Goal: Find specific page/section: Locate item on page

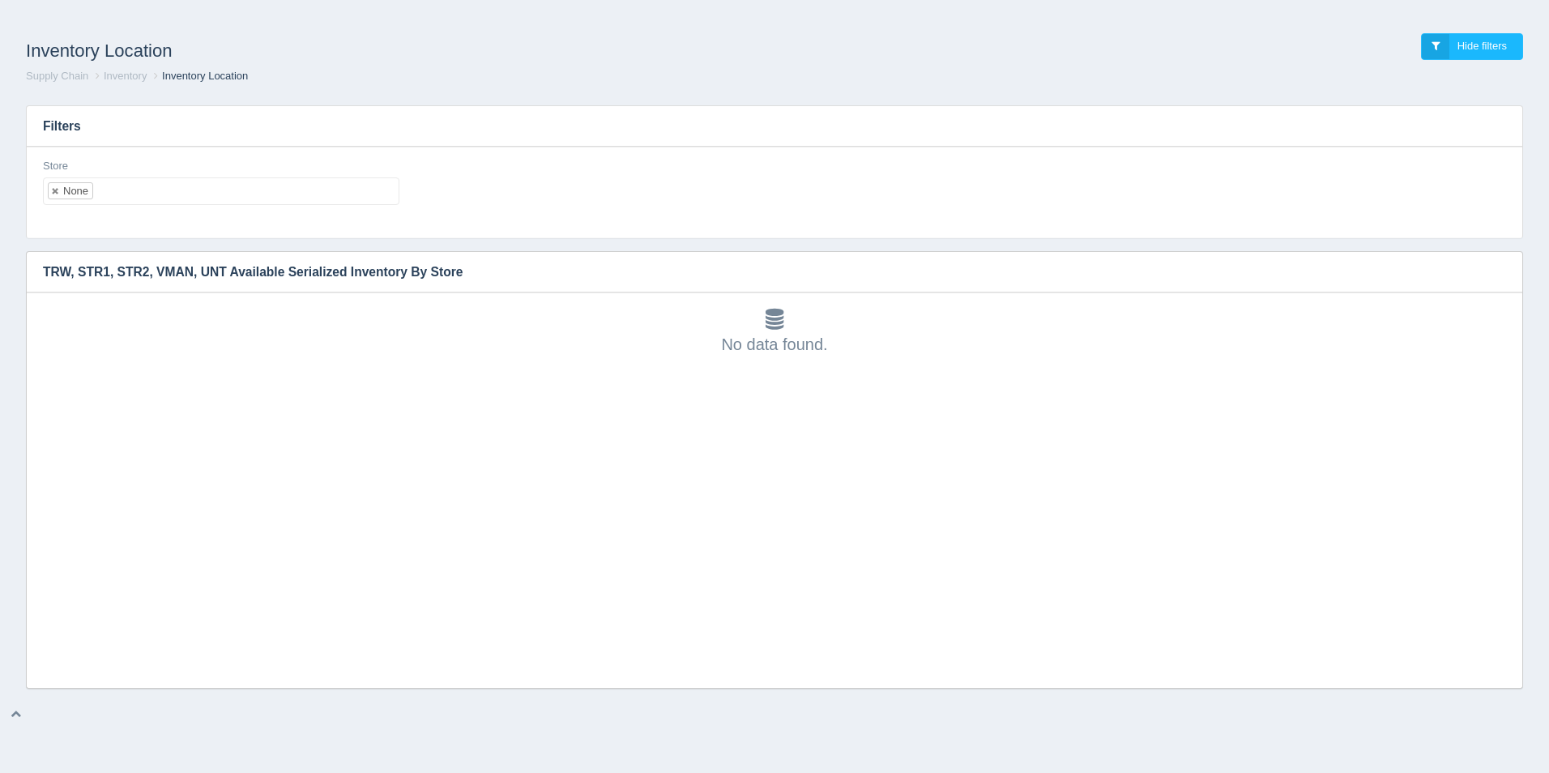
scroll to position [5, 0]
click at [153, 194] on ul "None" at bounding box center [221, 191] width 357 height 28
select select
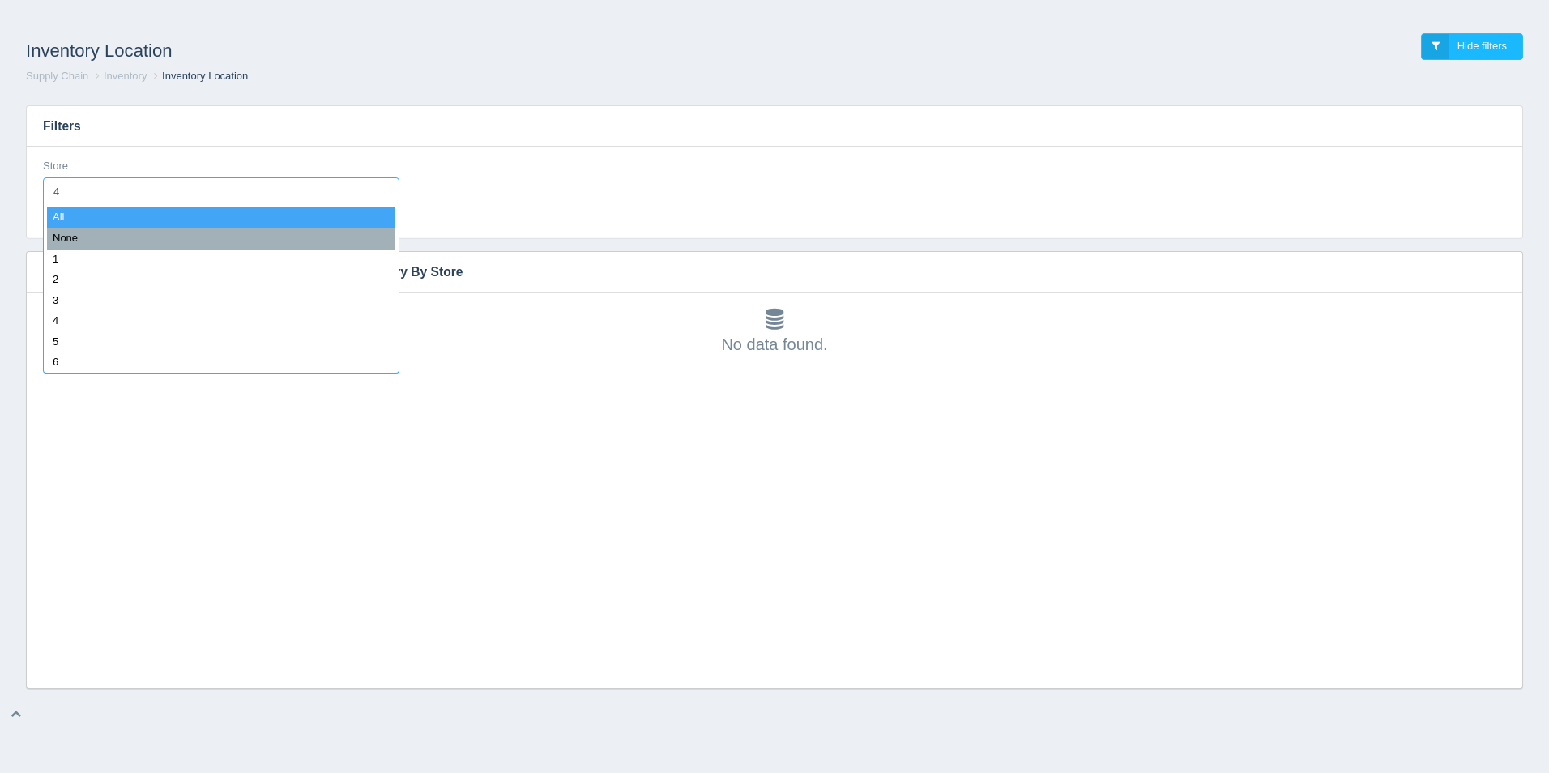
type input "43"
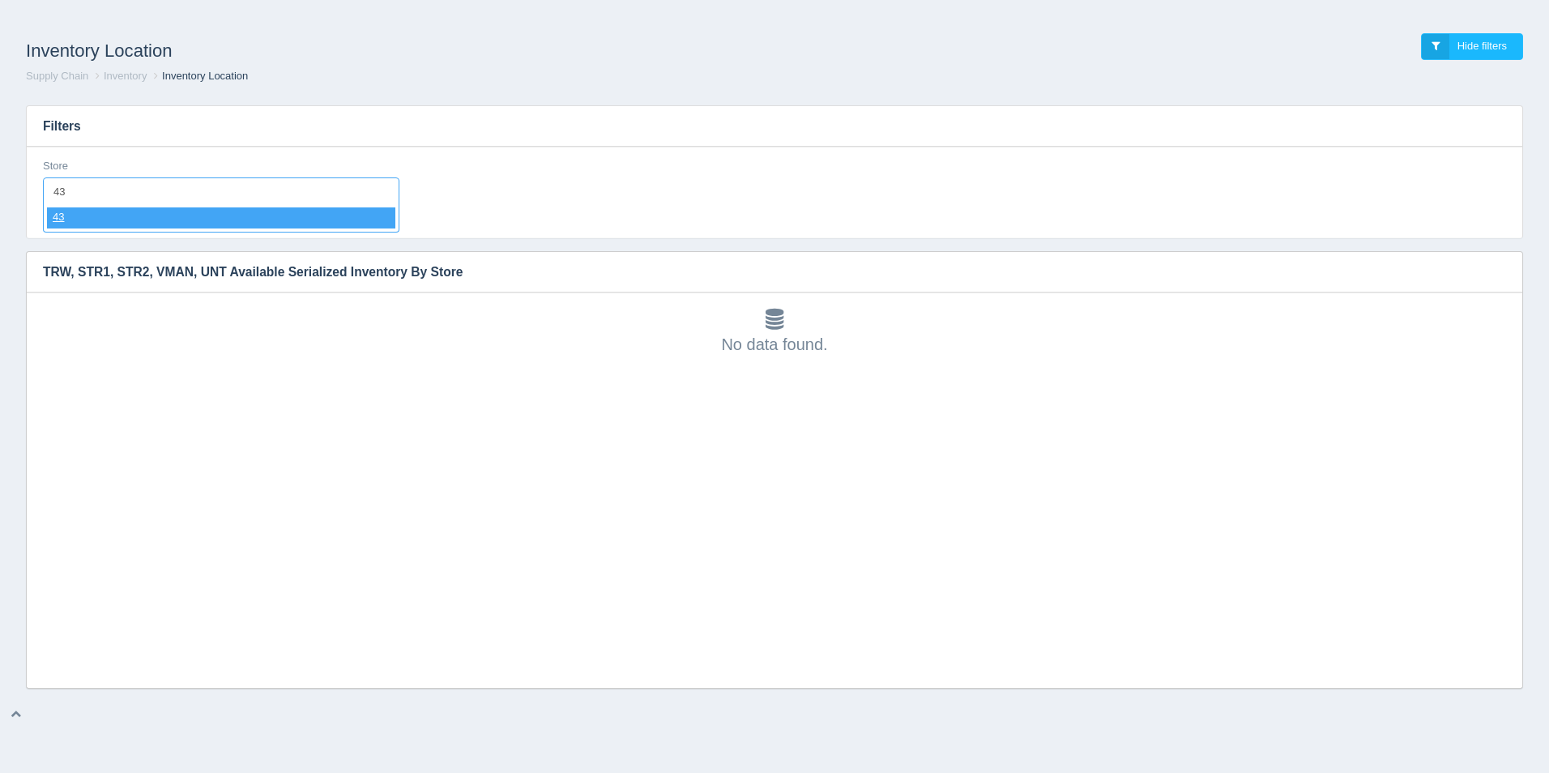
select select "43"
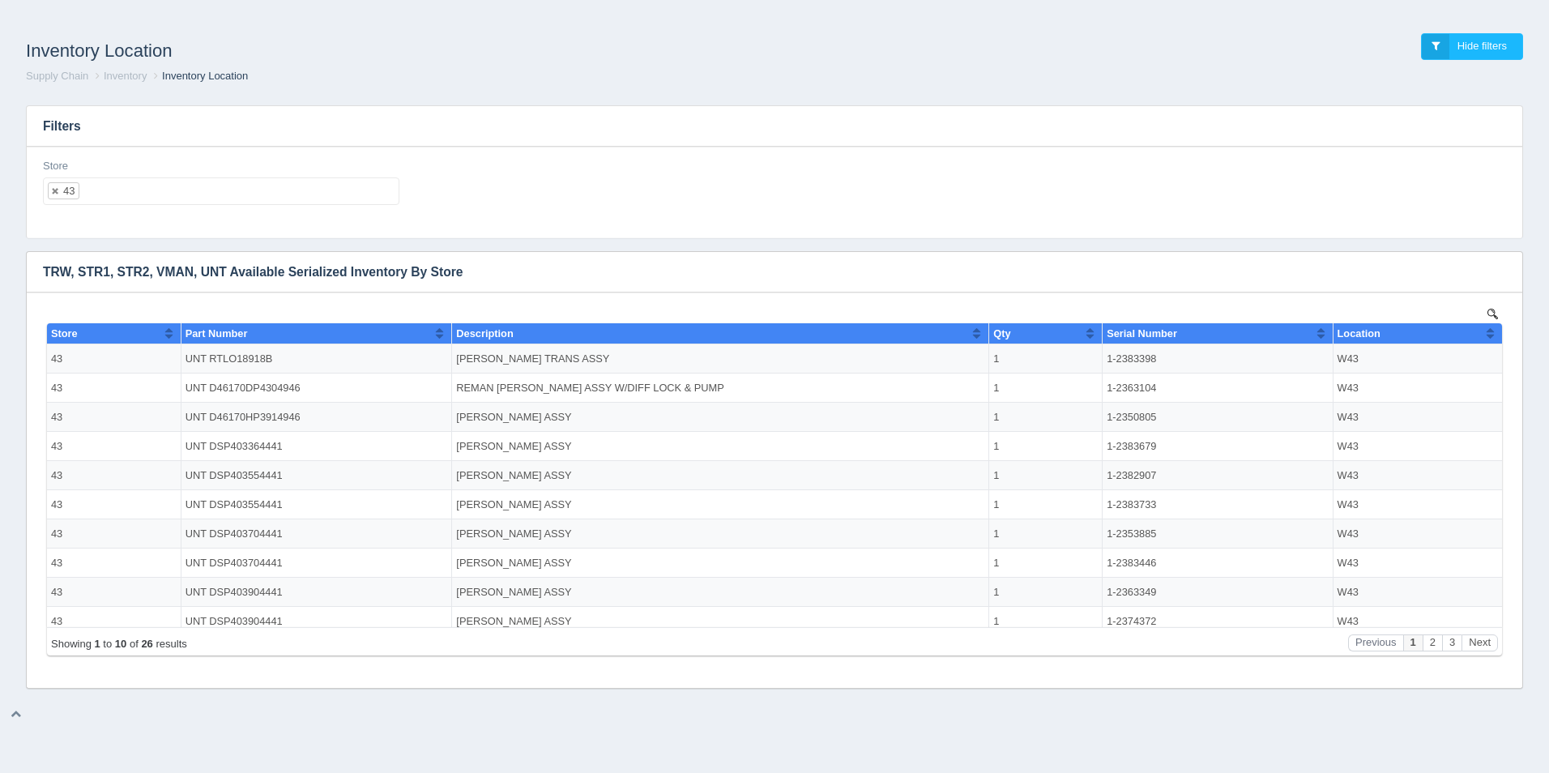
scroll to position [0, 0]
select select
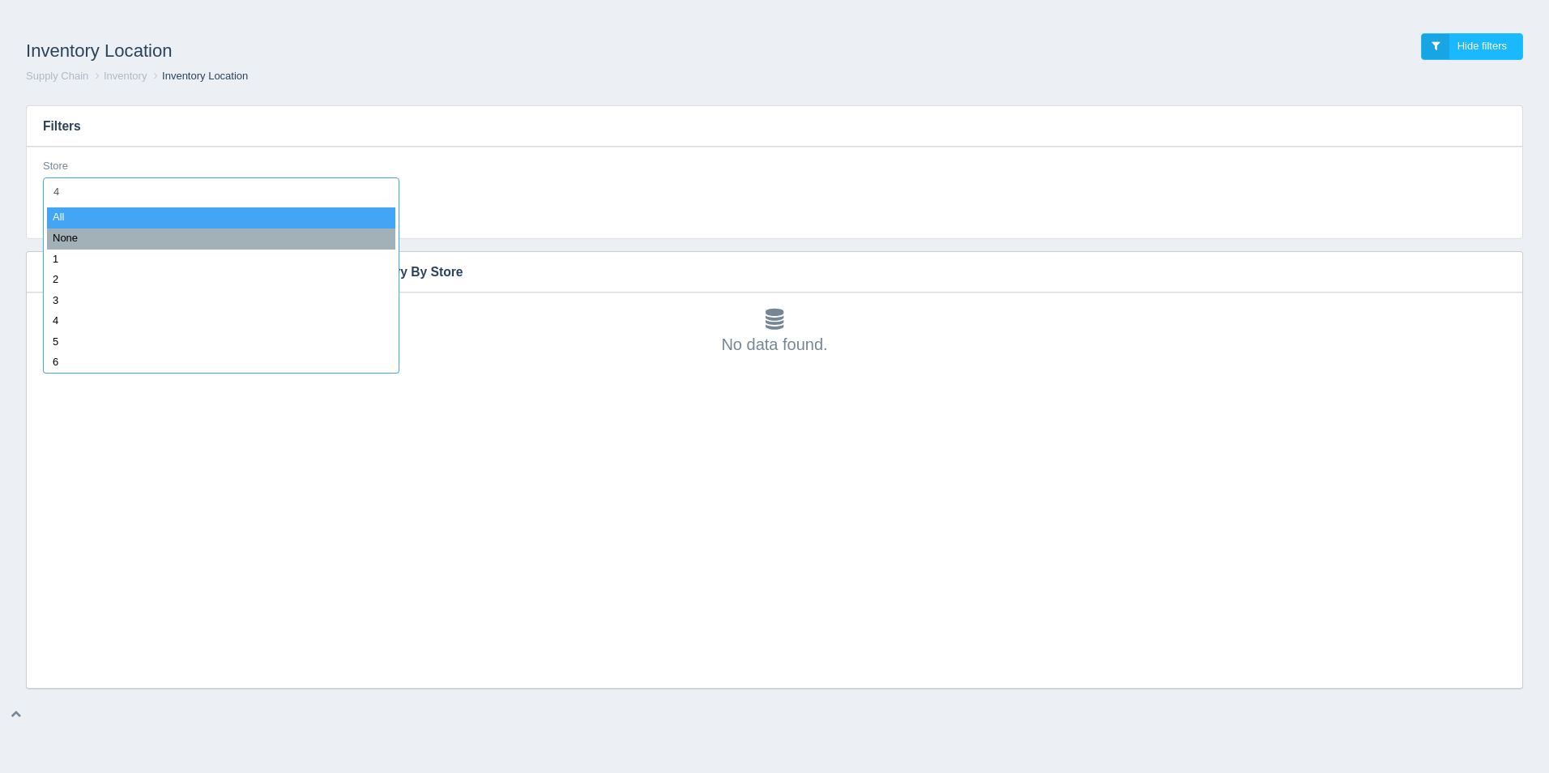
type input "42"
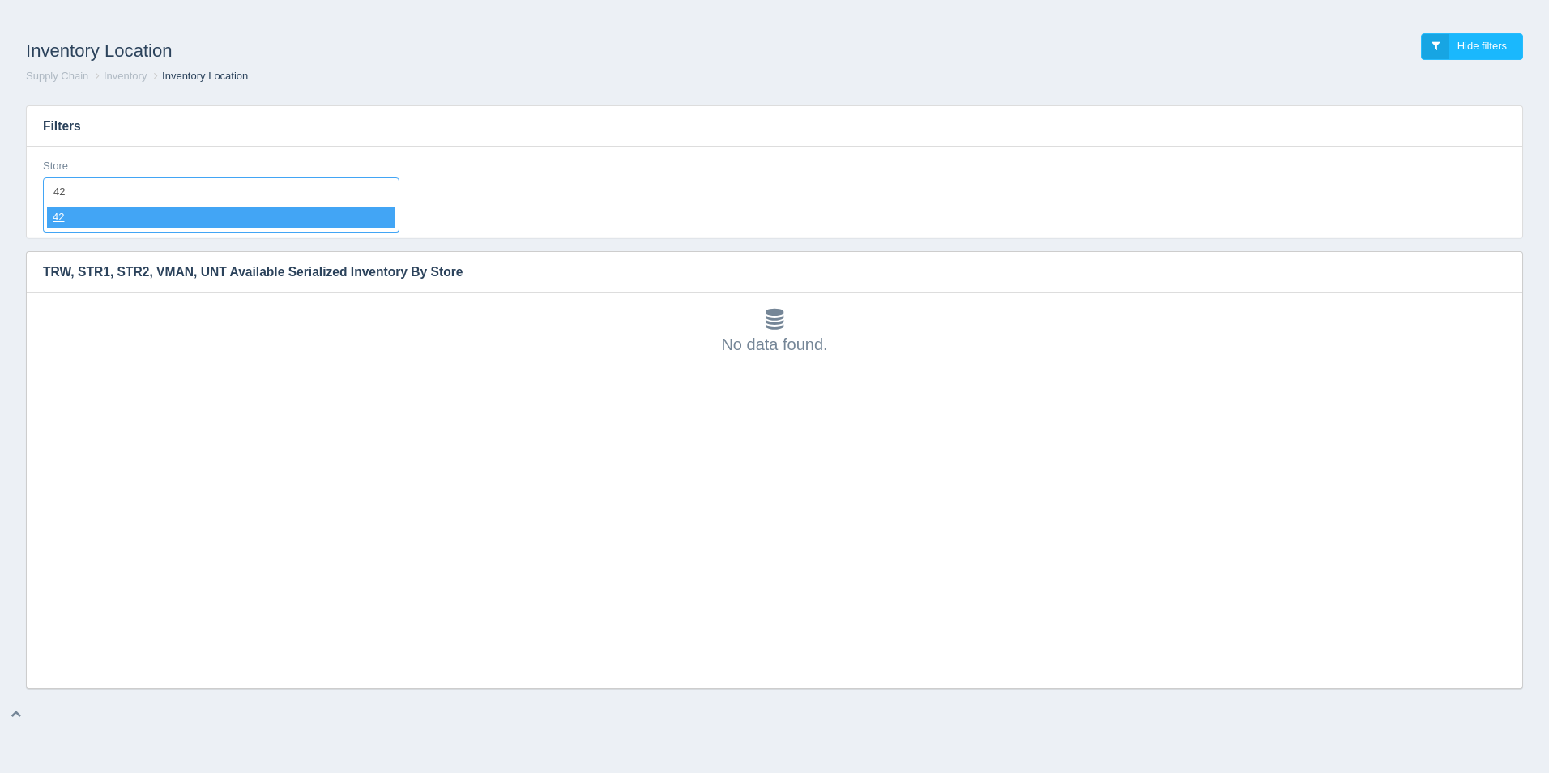
select select "42"
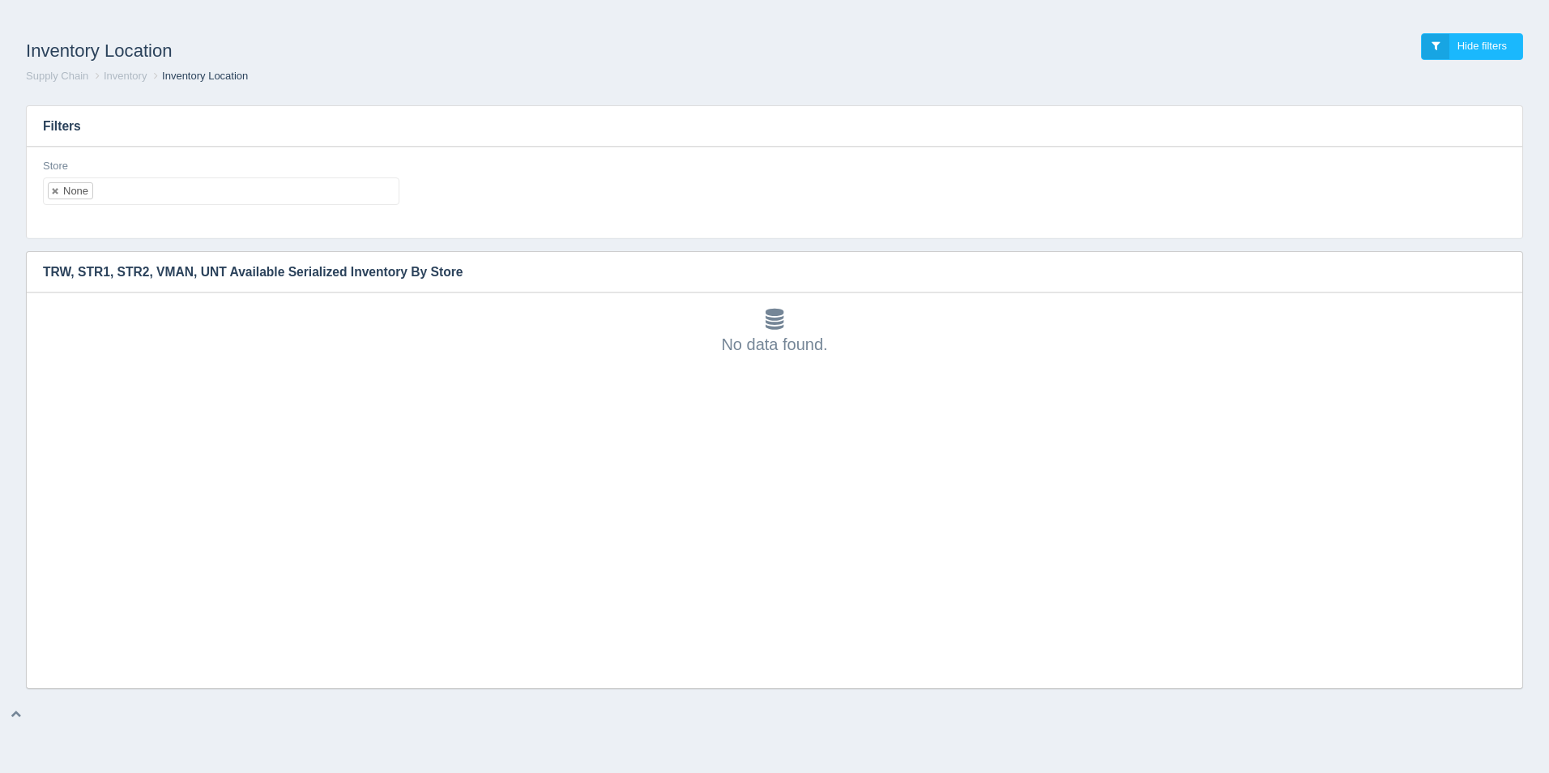
scroll to position [5, 0]
click at [160, 187] on ul "None" at bounding box center [221, 191] width 357 height 28
select select
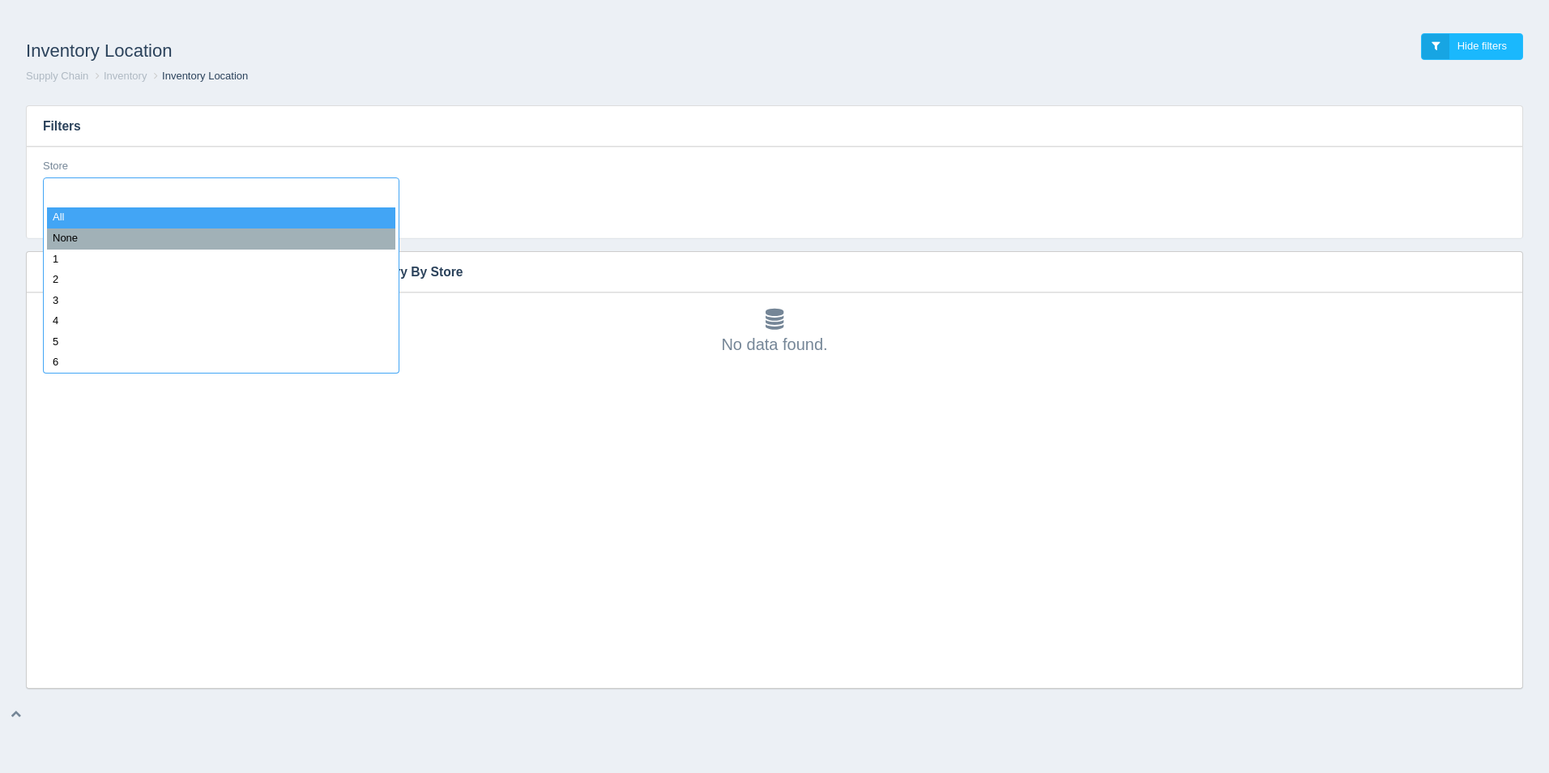
scroll to position [13, 0]
type input "43"
select select "43"
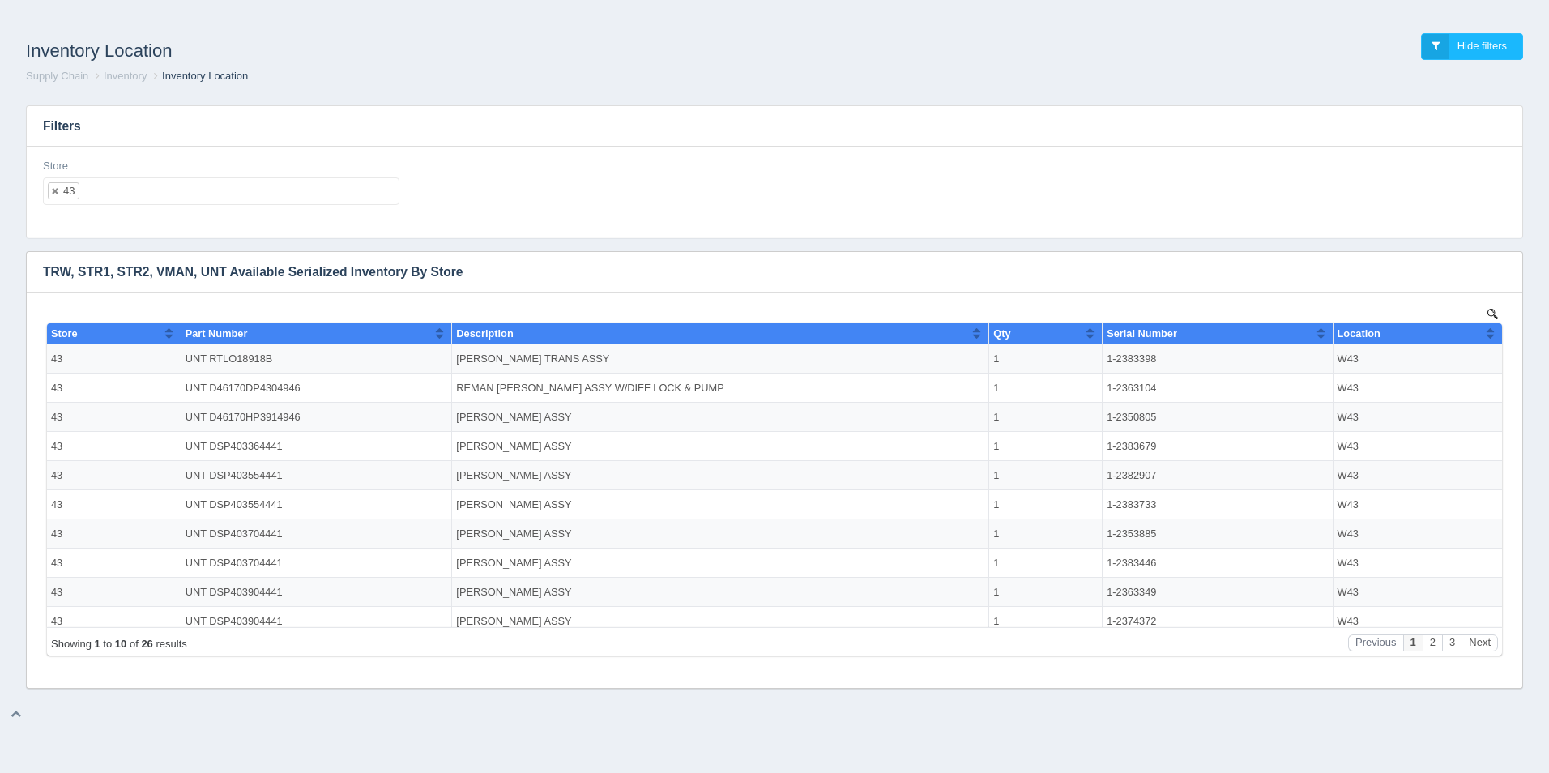
scroll to position [0, 0]
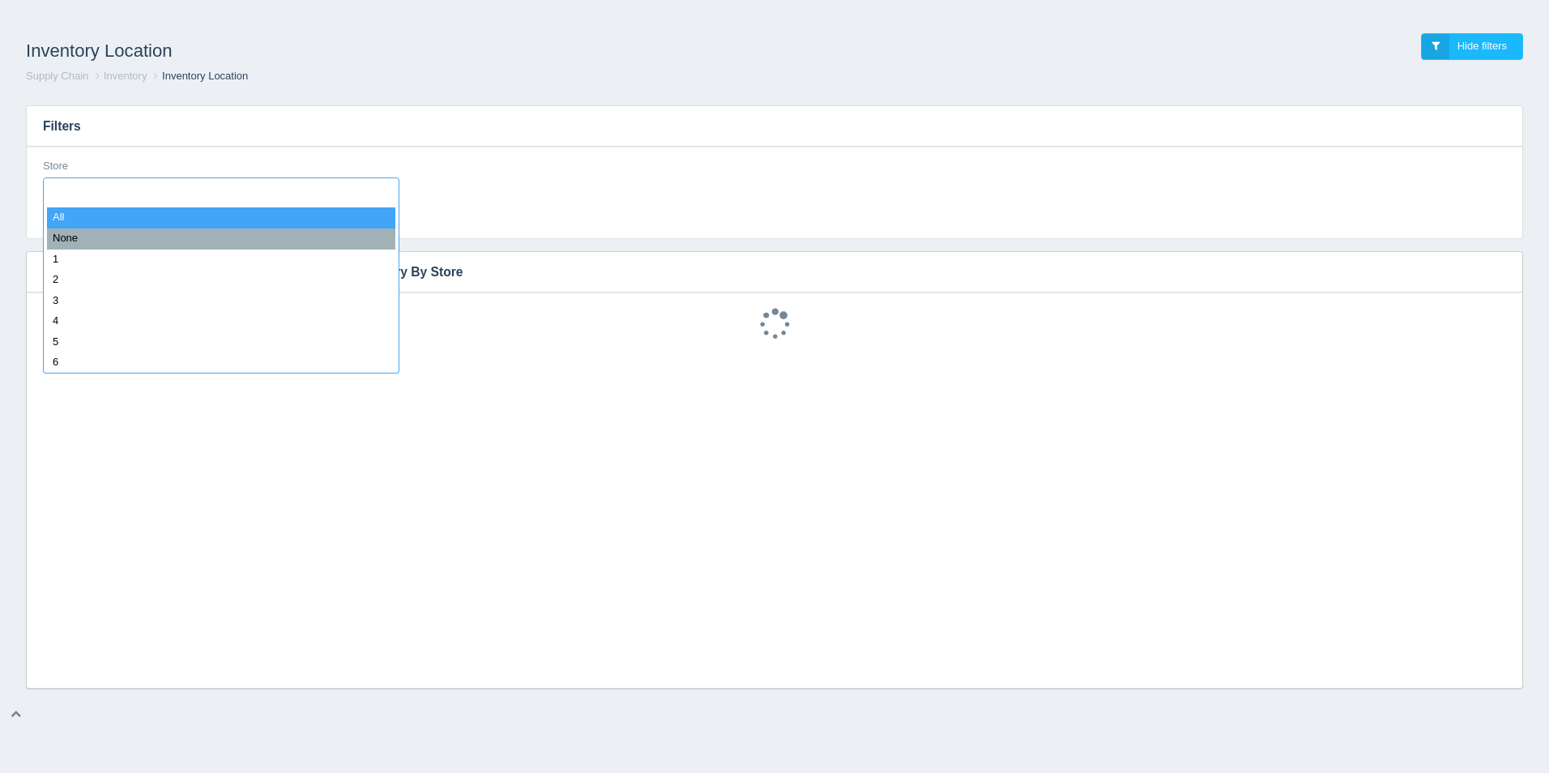
select select
type input "42"
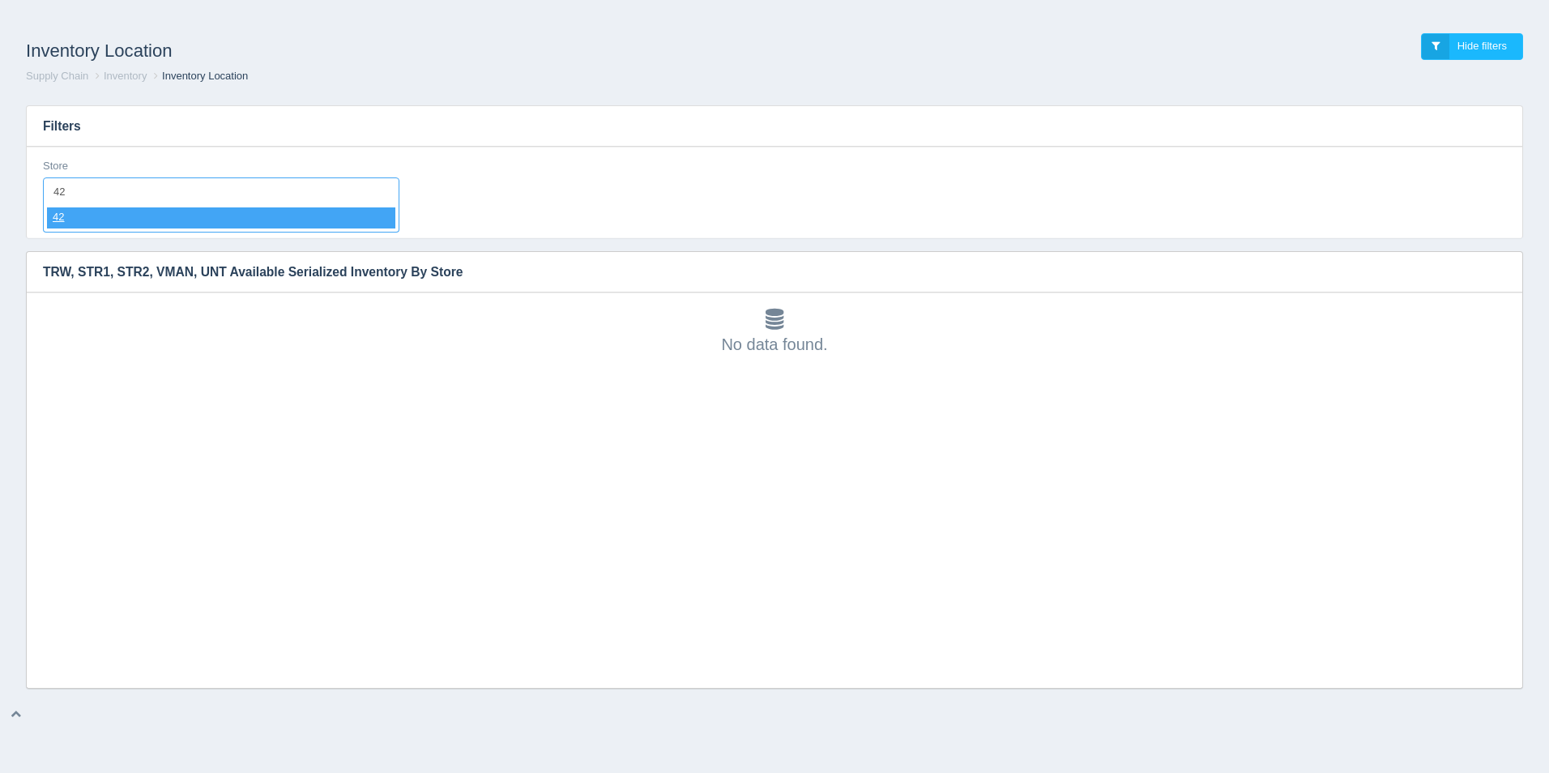
select select "42"
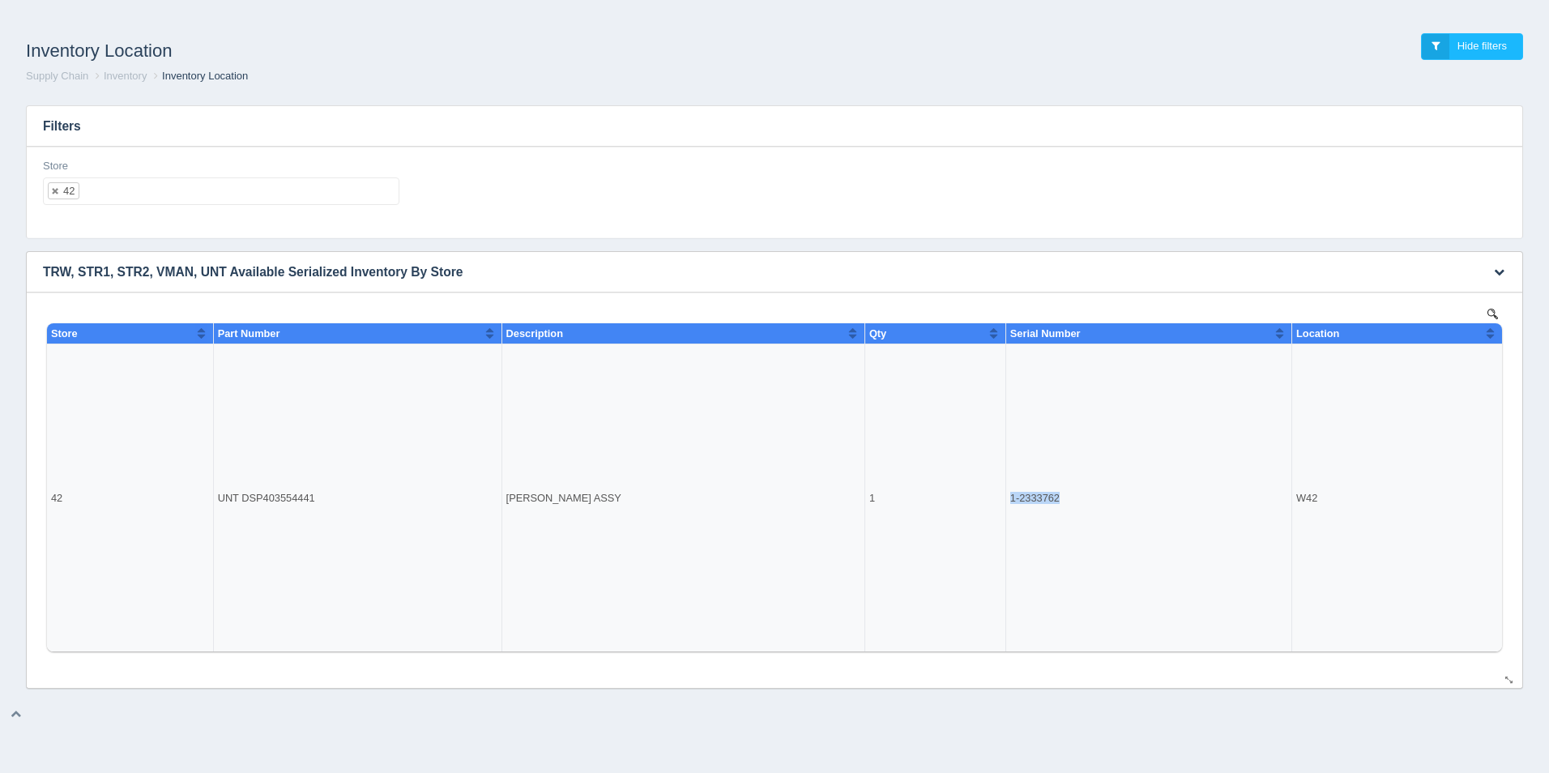
drag, startPoint x: 1070, startPoint y: 500, endPoint x: 1005, endPoint y: 498, distance: 64.9
click at [1005, 498] on tr "42 UNT DSP403554441 REMAN DANA DIFF ASSY 1 1-2333762 W42" at bounding box center [774, 498] width 1455 height 308
drag, startPoint x: 1005, startPoint y: 498, endPoint x: 1042, endPoint y: 545, distance: 60.6
click at [1042, 545] on td "1-2333762" at bounding box center [1149, 498] width 286 height 308
